Goal: Information Seeking & Learning: Learn about a topic

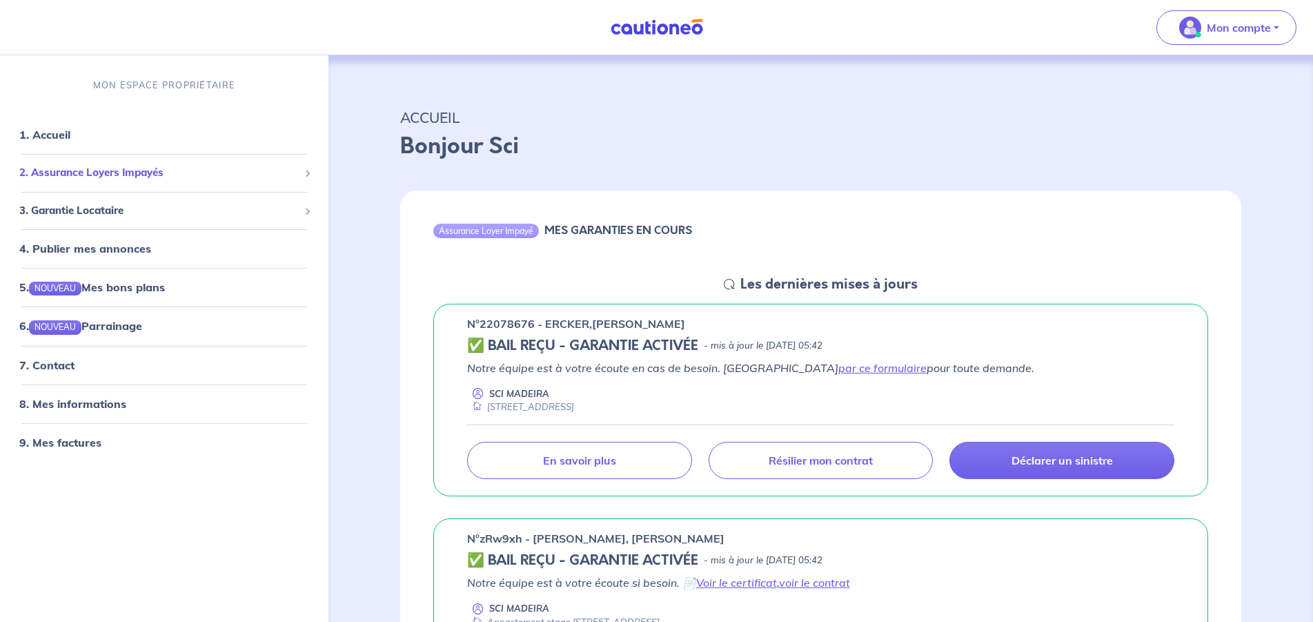
click at [101, 173] on span "2. Assurance Loyers Impayés" at bounding box center [159, 173] width 280 height 16
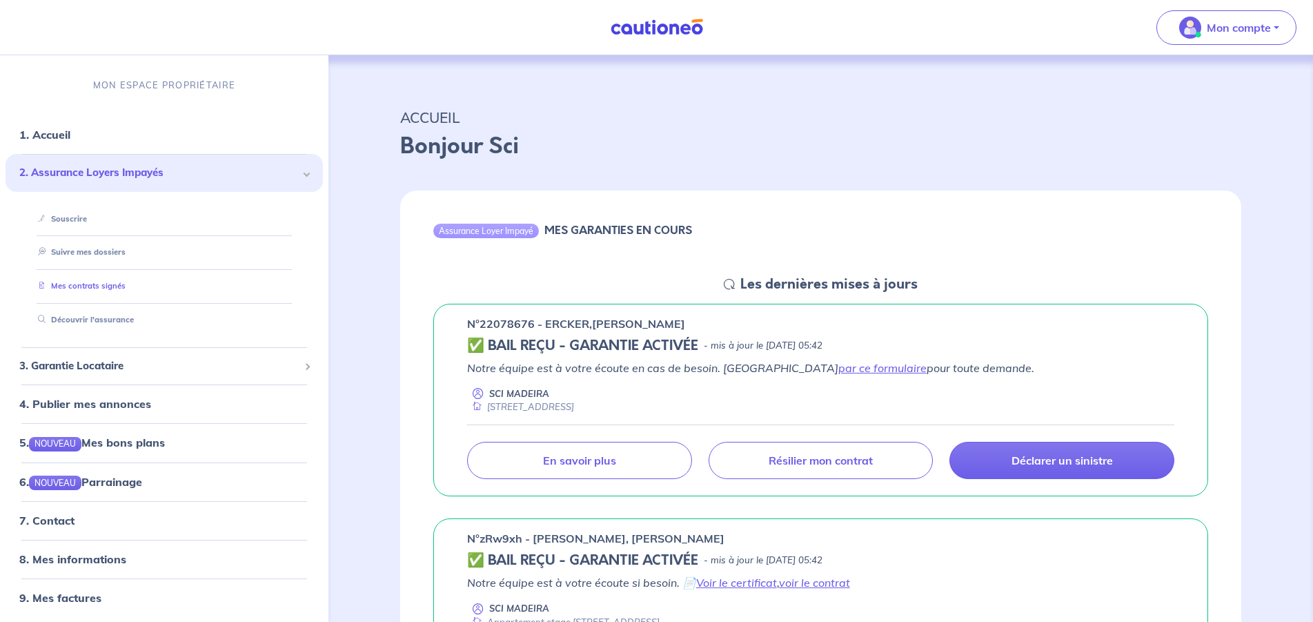
click at [96, 284] on link "Mes contrats signés" at bounding box center [78, 286] width 93 height 10
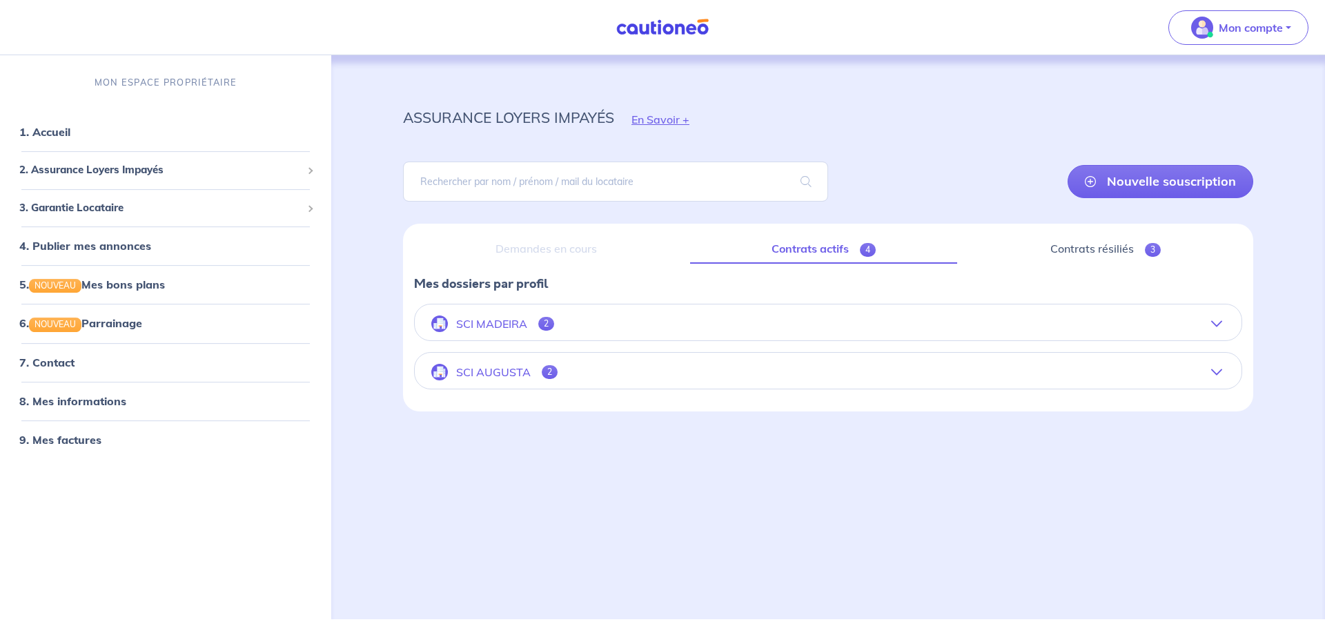
click at [516, 320] on p "SCI MADEIRA" at bounding box center [491, 323] width 71 height 13
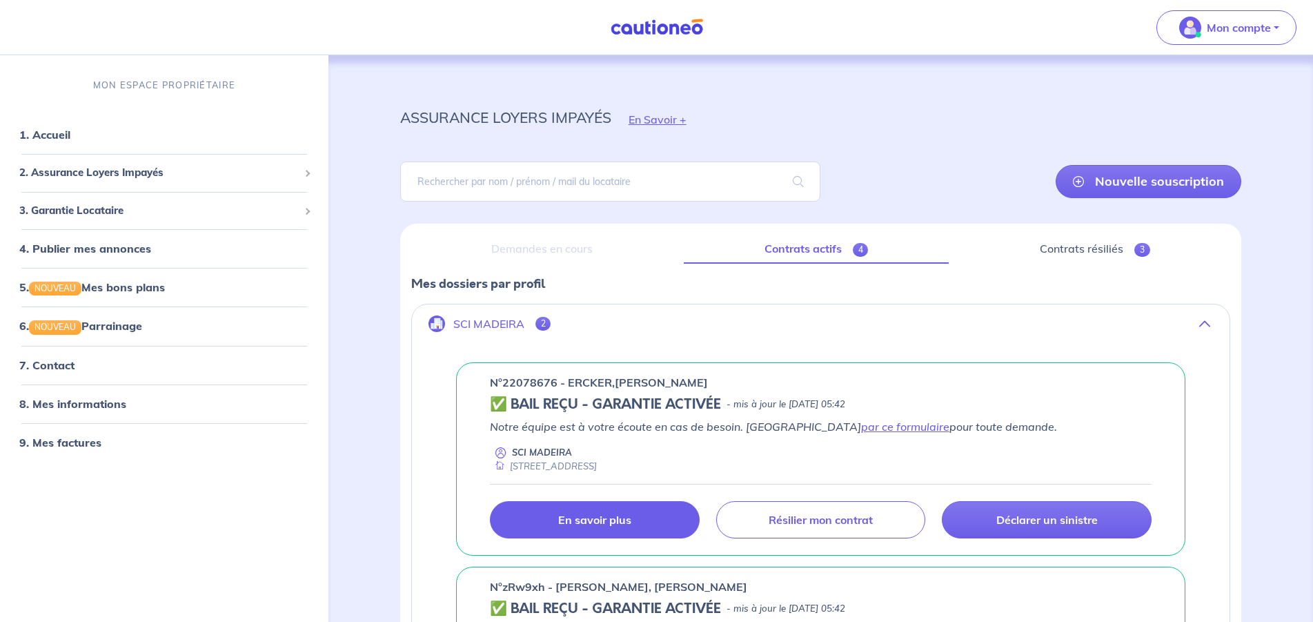
click at [560, 522] on p "En savoir plus" at bounding box center [594, 520] width 73 height 14
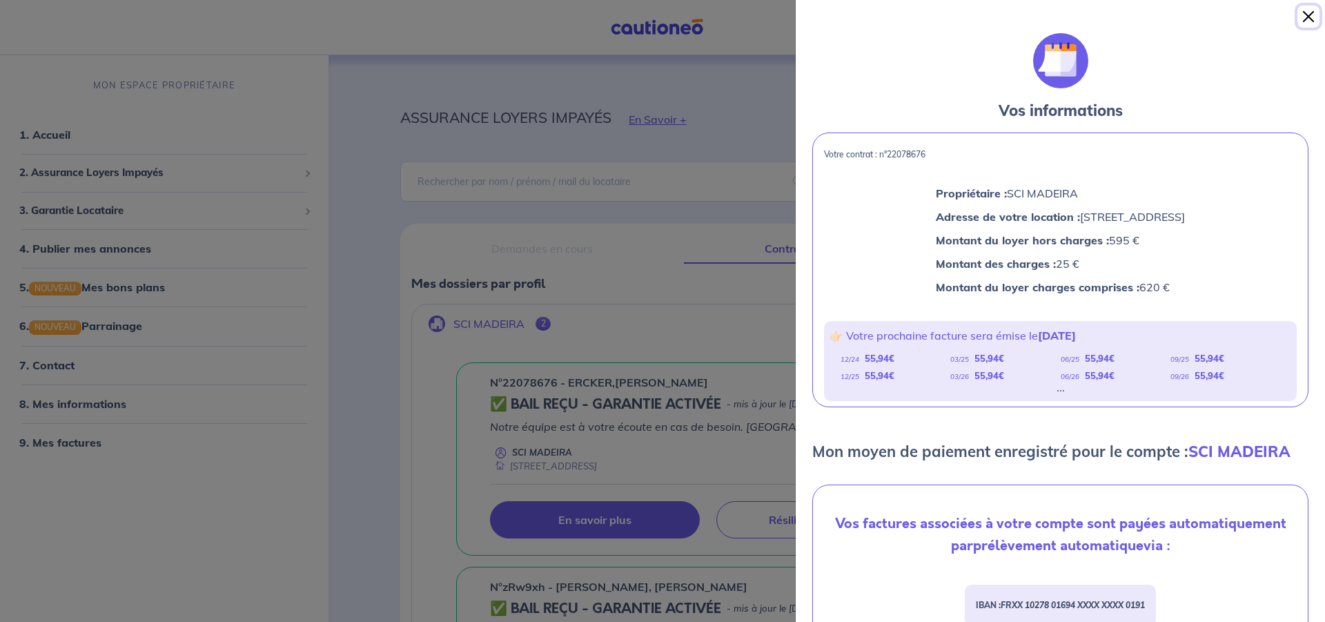
click at [1307, 17] on button "Close" at bounding box center [1309, 17] width 22 height 22
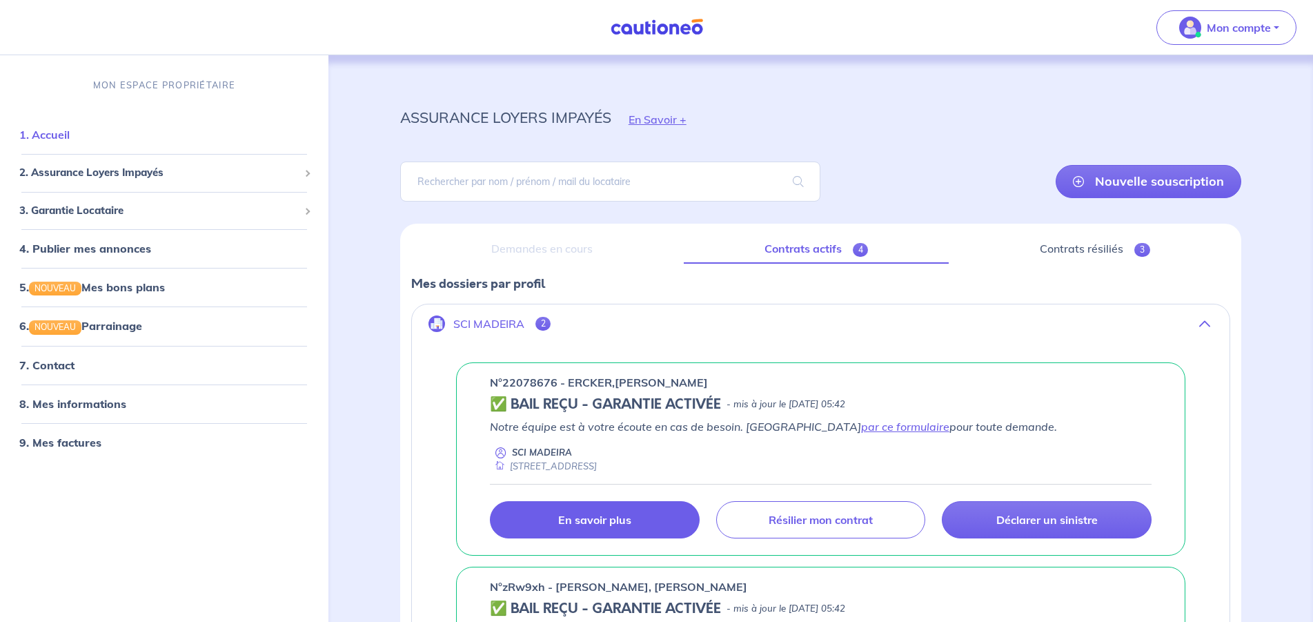
click at [51, 133] on link "1. Accueil" at bounding box center [44, 135] width 50 height 14
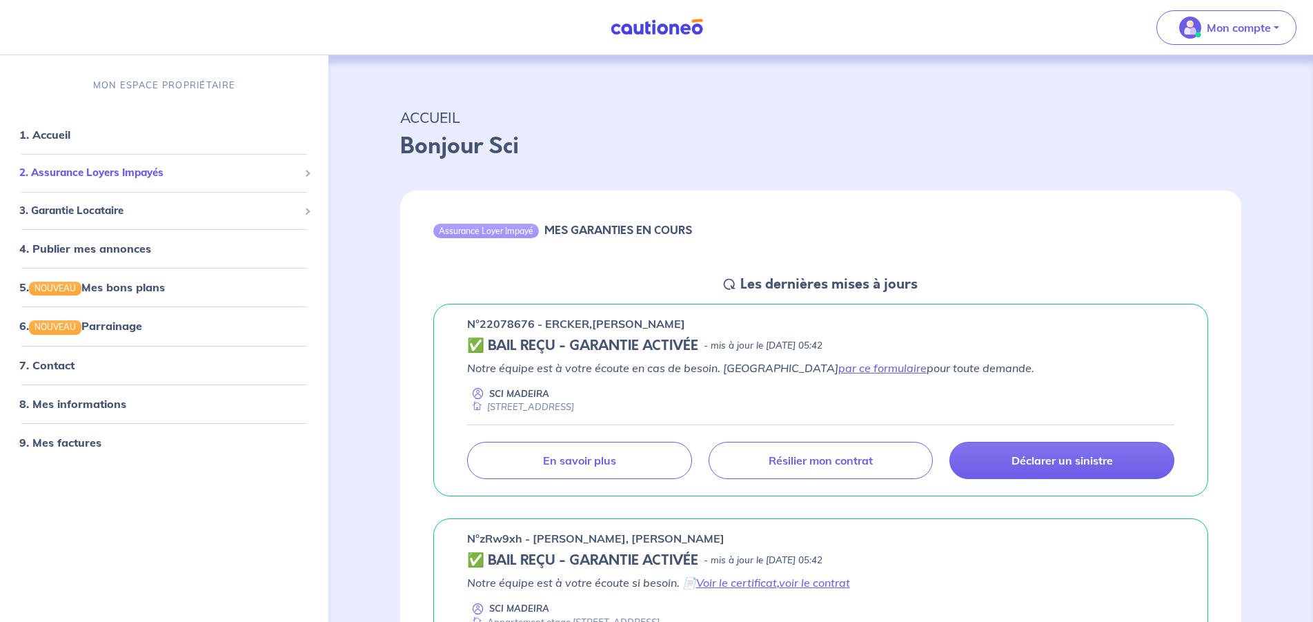
click at [101, 170] on span "2. Assurance Loyers Impayés" at bounding box center [159, 173] width 280 height 16
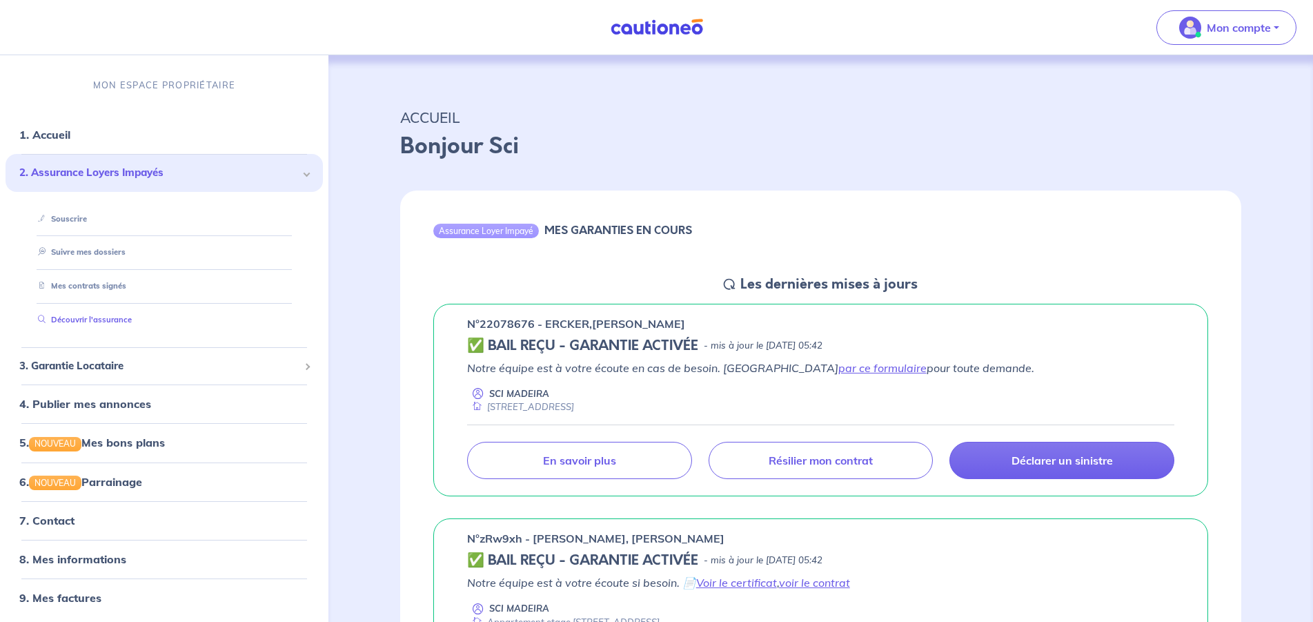
click at [97, 320] on link "Découvrir l'assurance" at bounding box center [81, 320] width 99 height 10
click at [85, 318] on link "Découvrir l'assurance" at bounding box center [81, 320] width 99 height 10
click at [1276, 27] on button "Mon compte" at bounding box center [1227, 27] width 140 height 35
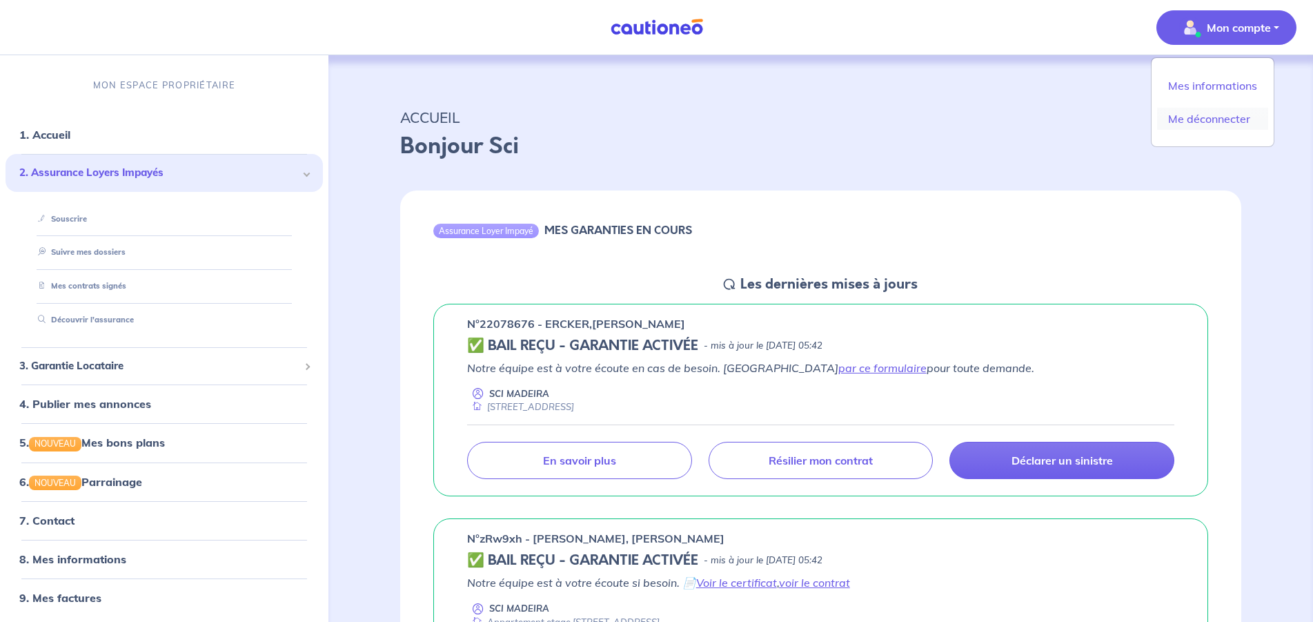
click at [1202, 120] on link "Me déconnecter" at bounding box center [1212, 119] width 111 height 22
